Goal: Find specific page/section: Find specific page/section

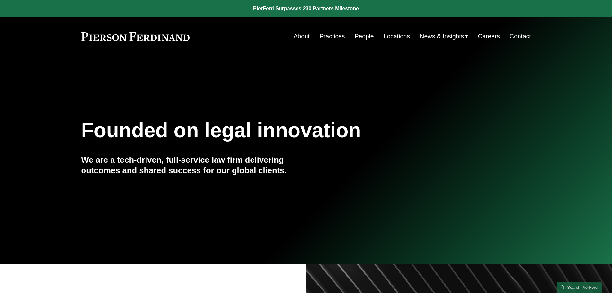
click at [339, 37] on link "Practices" at bounding box center [332, 36] width 25 height 12
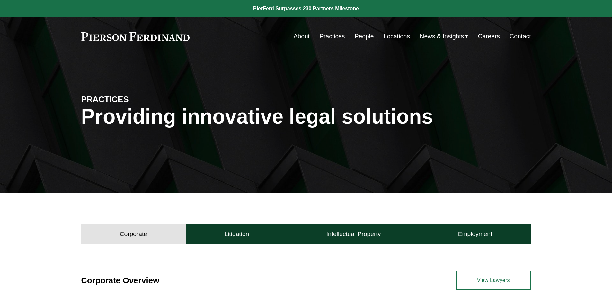
click at [371, 29] on div "Skip to Content About Practices People Locations" at bounding box center [306, 36] width 612 height 38
click at [366, 34] on link "People" at bounding box center [364, 36] width 19 height 12
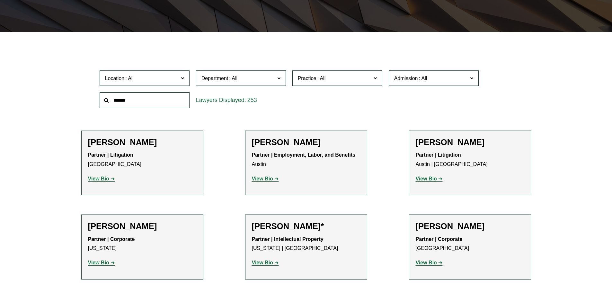
scroll to position [161, 0]
click at [136, 105] on input "text" at bounding box center [145, 100] width 90 height 16
type input "**********"
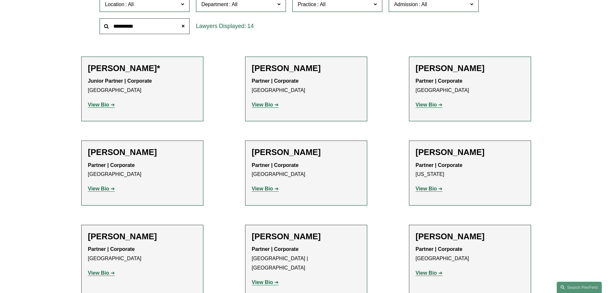
scroll to position [129, 0]
